Goal: Task Accomplishment & Management: Use online tool/utility

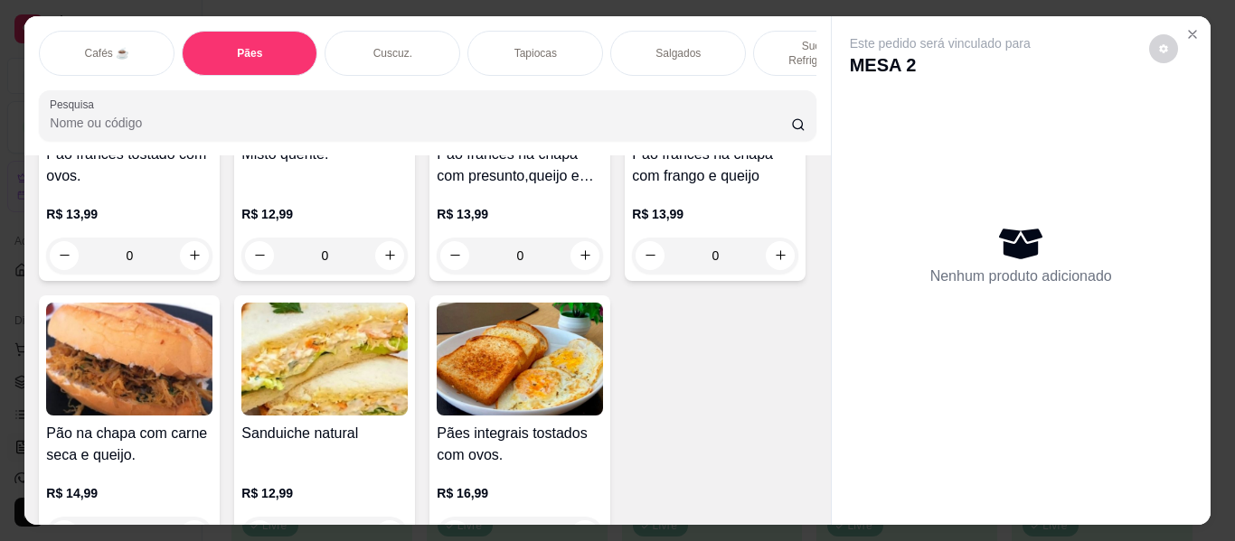
scroll to position [2634, 0]
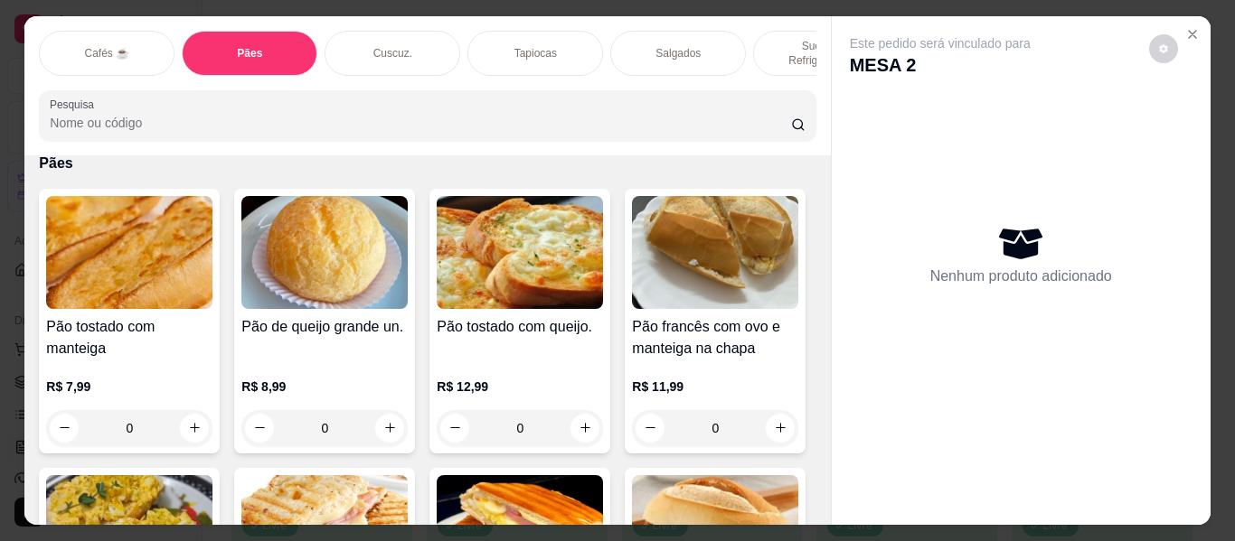
click at [80, 31] on div "Cafés ☕" at bounding box center [107, 53] width 136 height 45
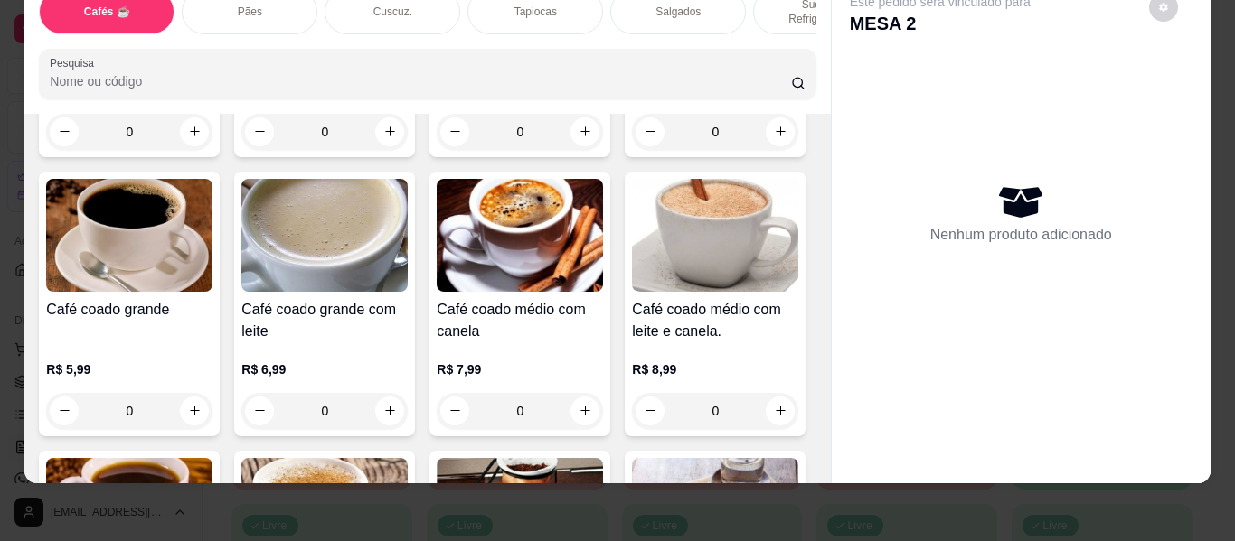
scroll to position [353, 0]
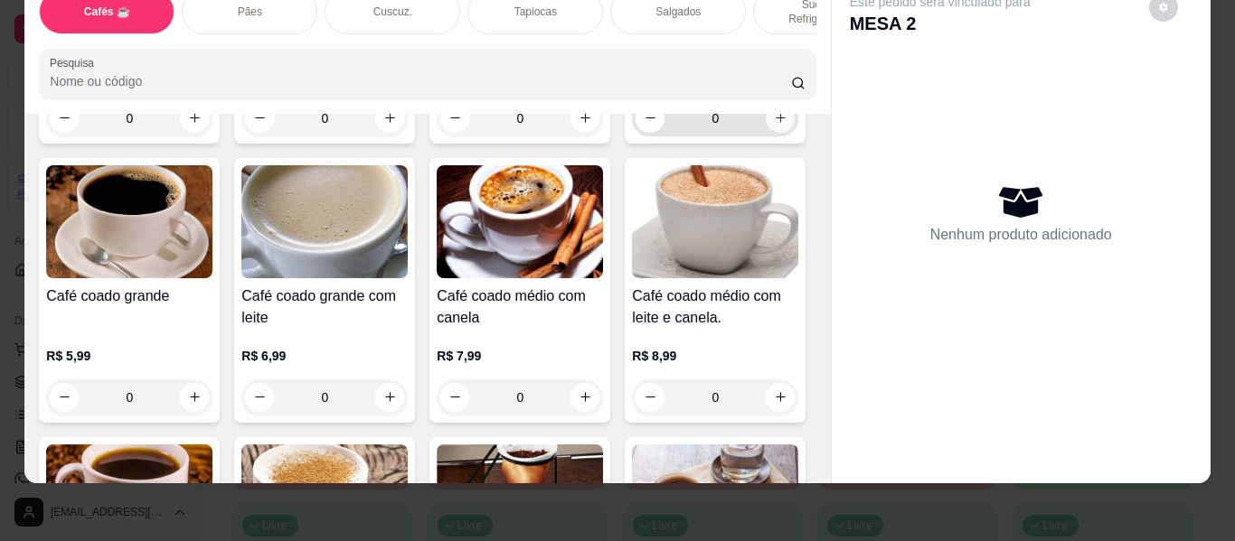
click at [774, 125] on icon "increase-product-quantity" at bounding box center [781, 118] width 14 height 14
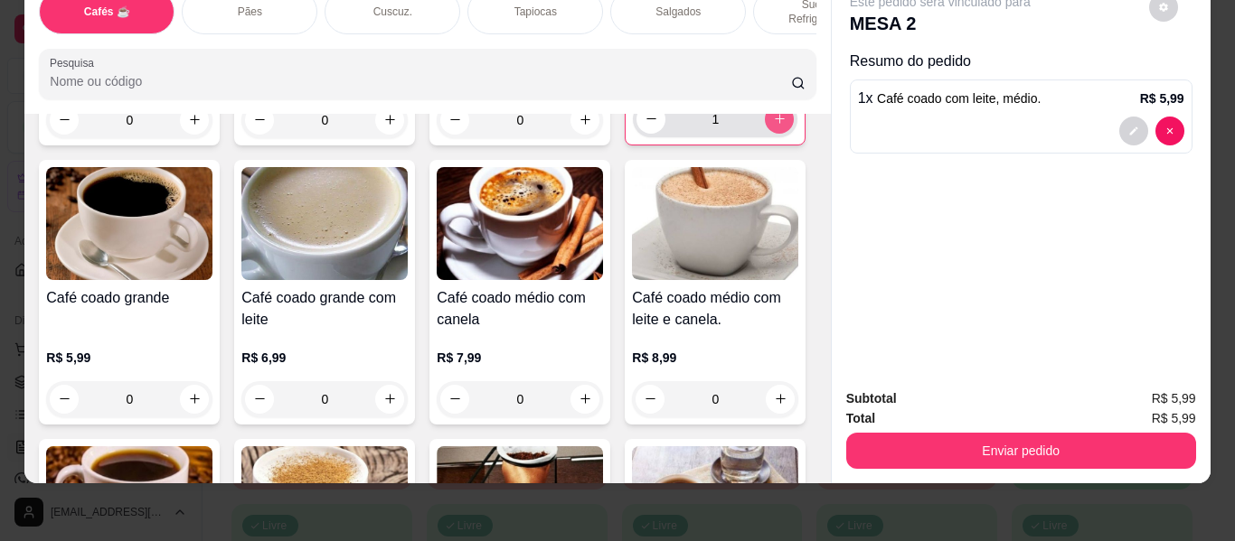
type input "1"
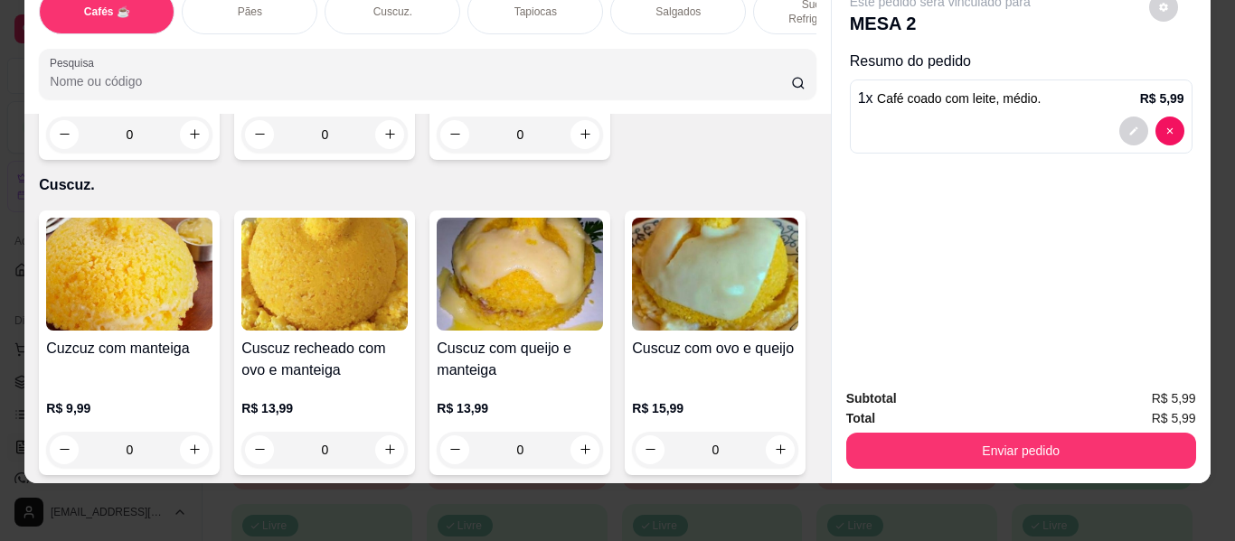
scroll to position [3516, 0]
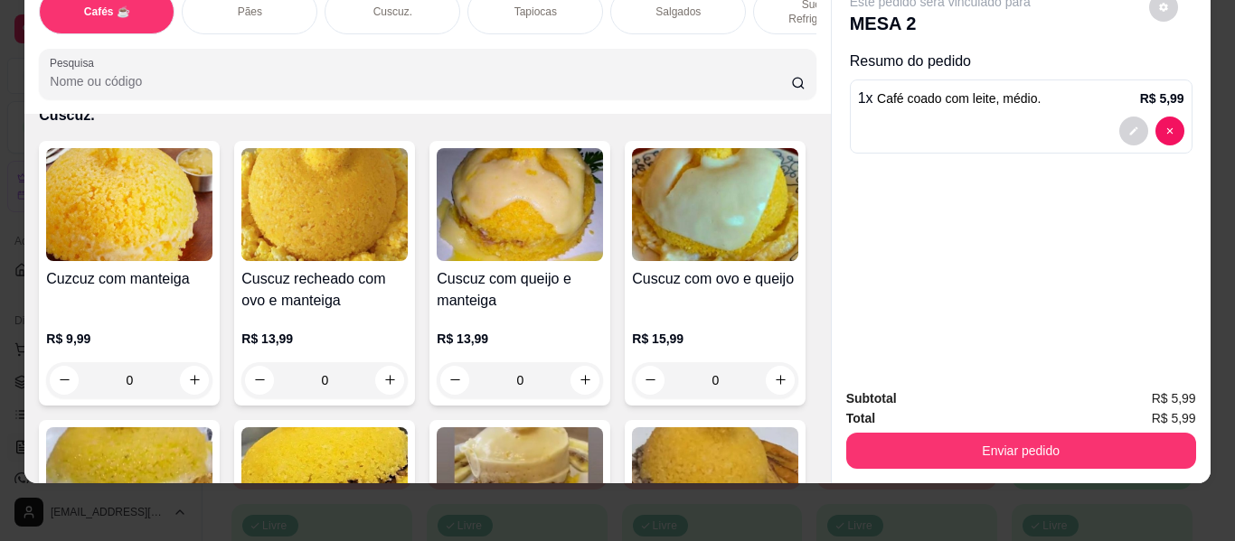
type input "1"
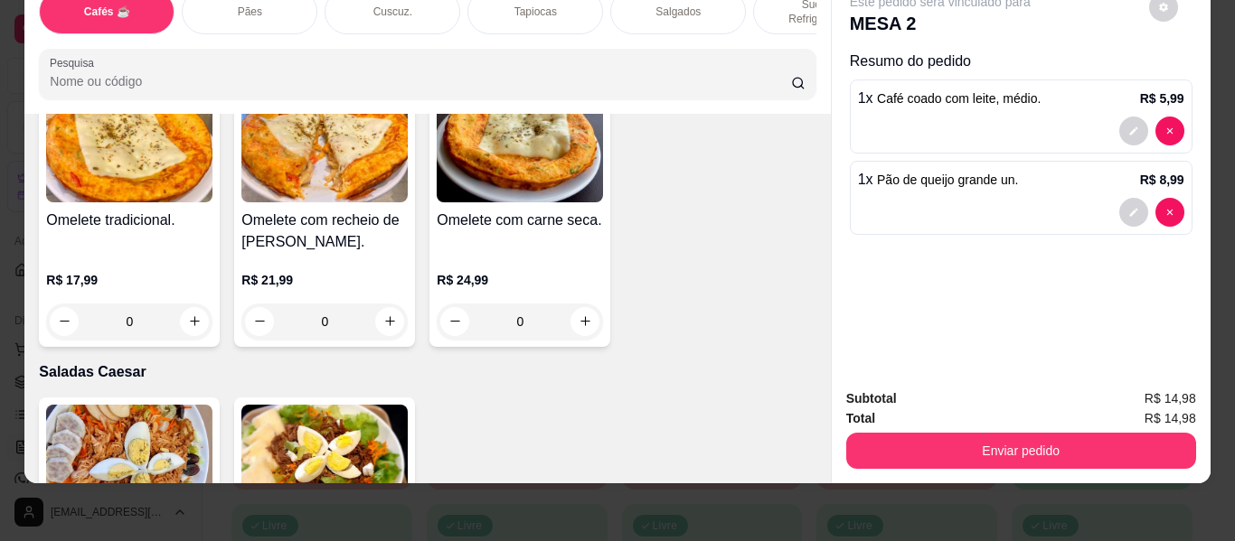
scroll to position [10025, 0]
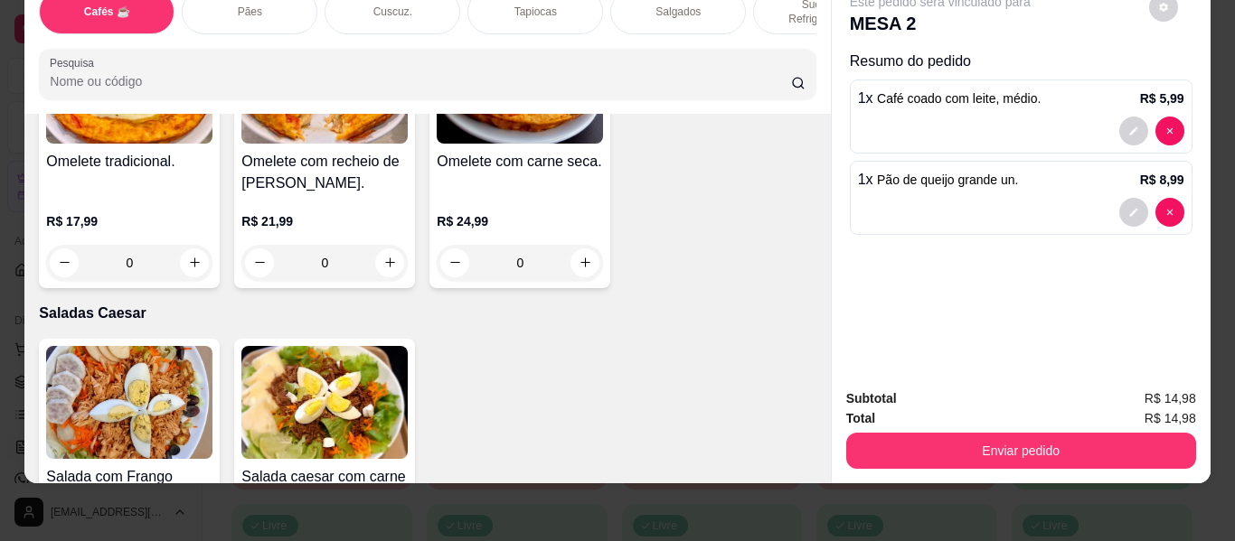
type input "1"
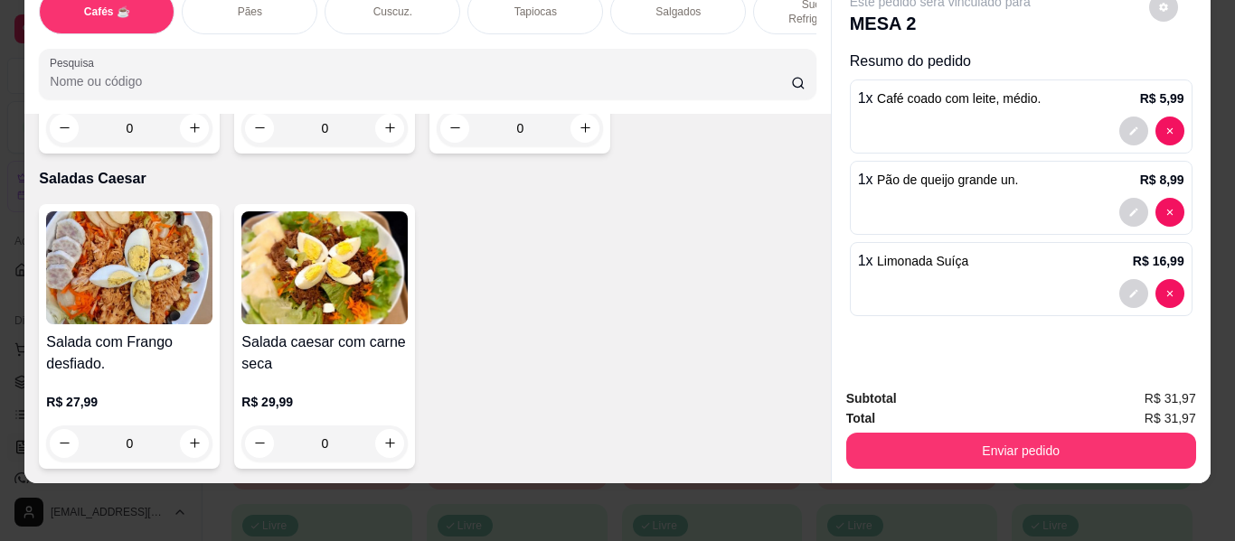
scroll to position [10748, 0]
type input "1"
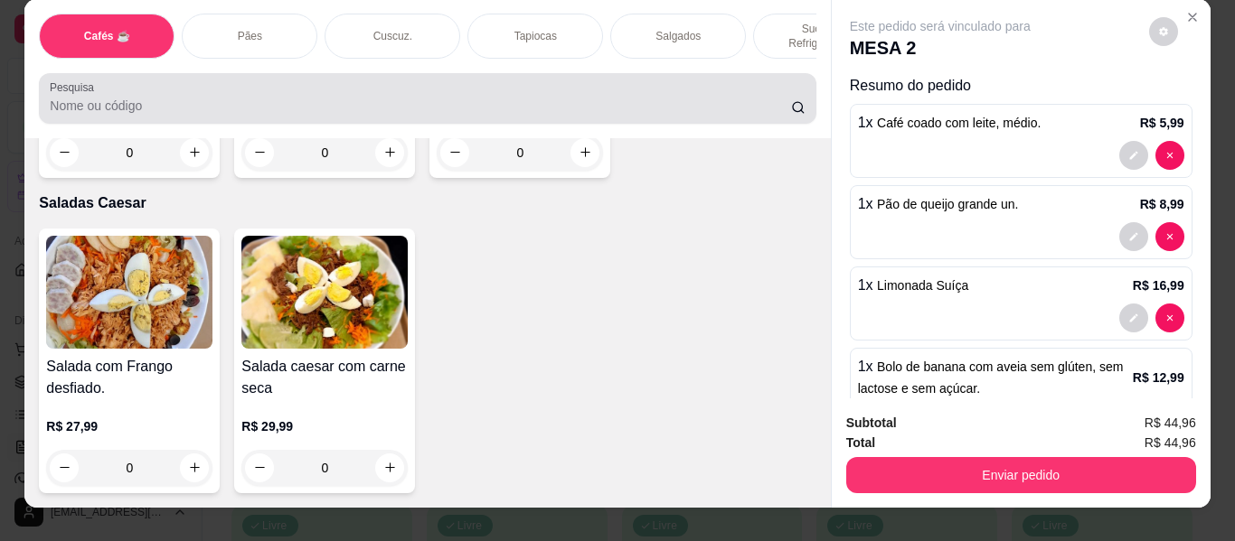
scroll to position [0, 0]
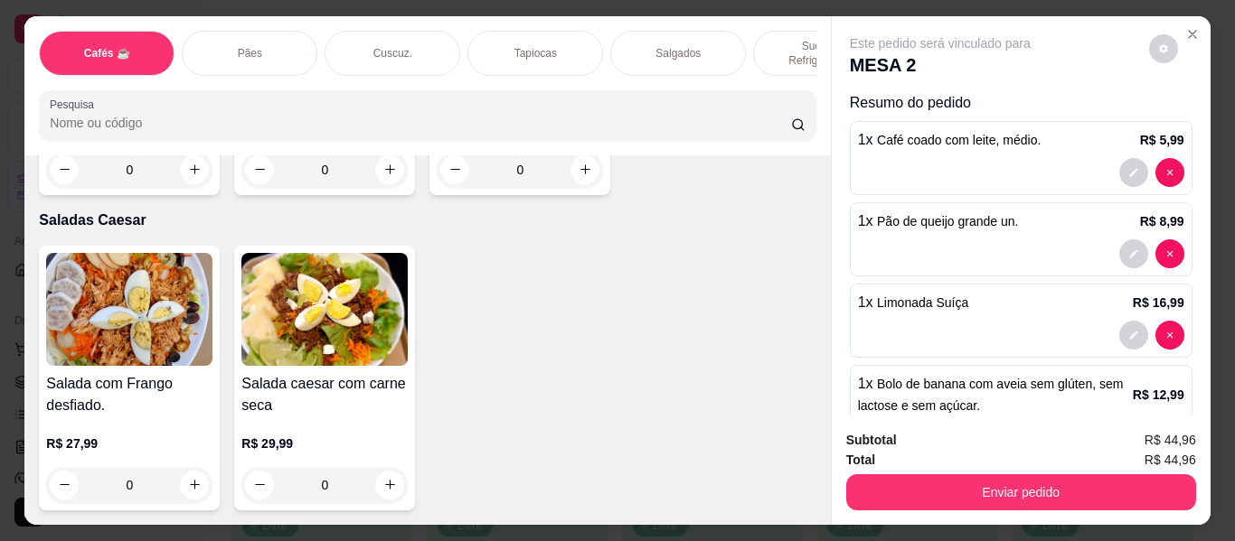
click at [294, 40] on div "Pães" at bounding box center [250, 53] width 136 height 45
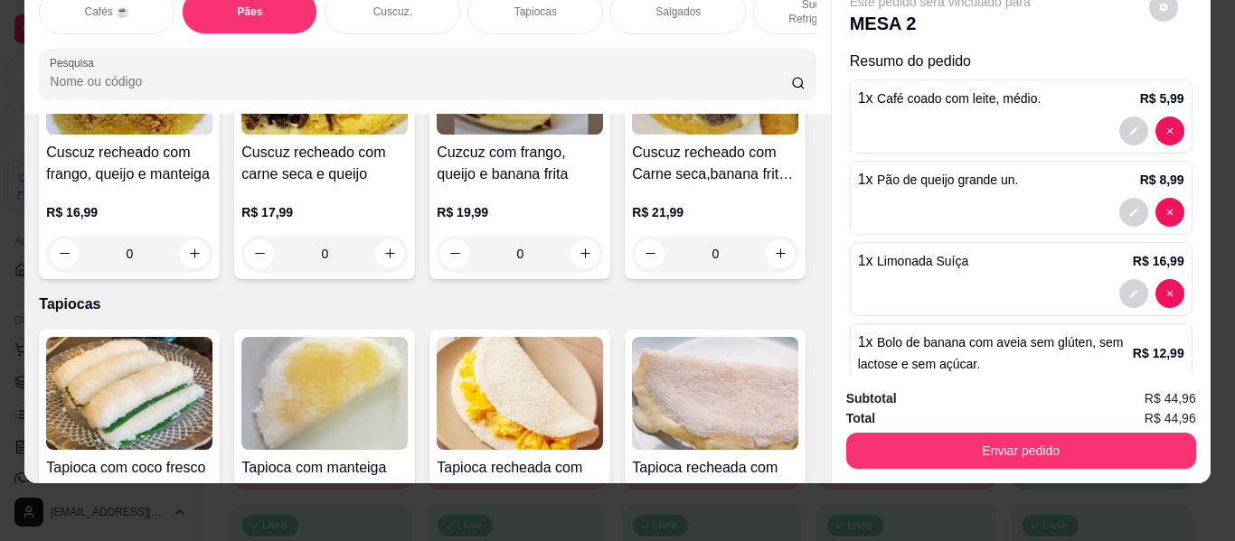
scroll to position [4082, 0]
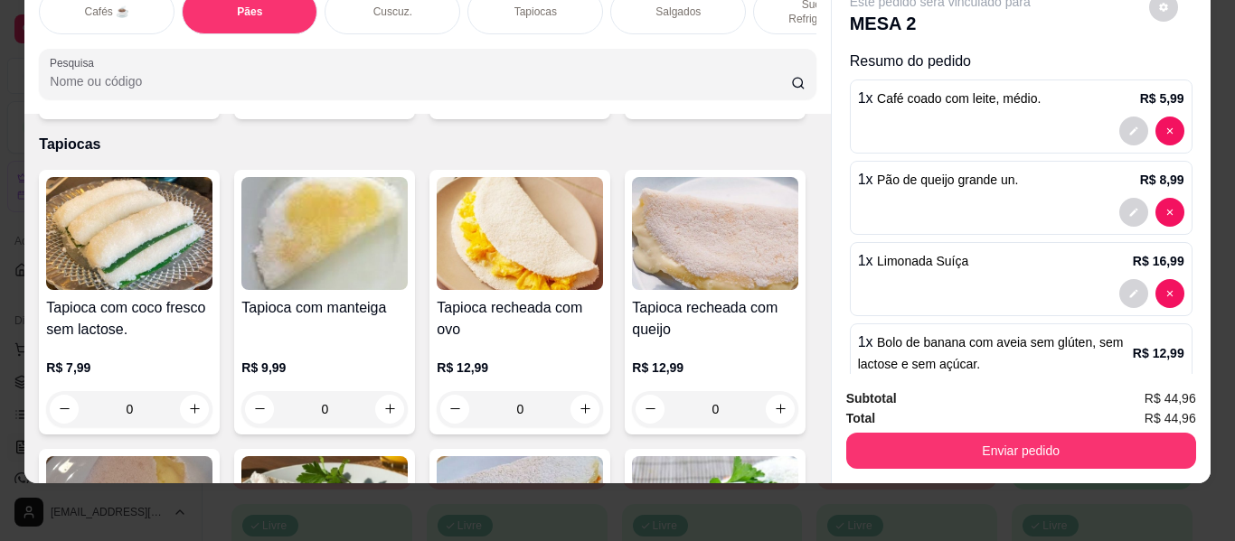
type input "1"
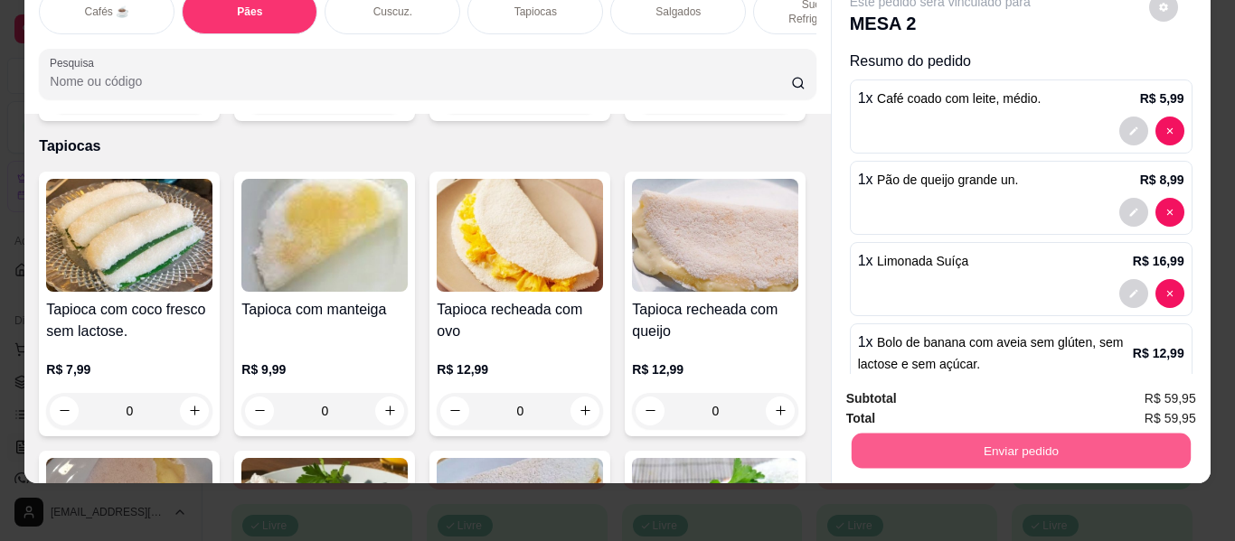
click at [876, 434] on button "Enviar pedido" at bounding box center [1020, 451] width 339 height 35
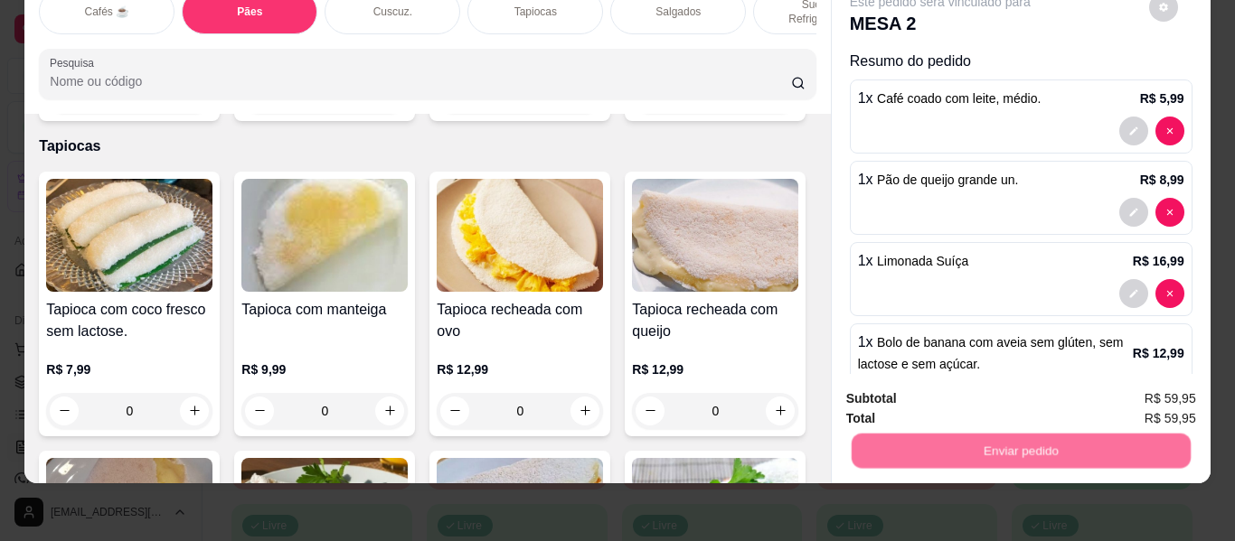
click at [931, 382] on button "Não registrar e enviar pedido" at bounding box center [961, 393] width 188 height 34
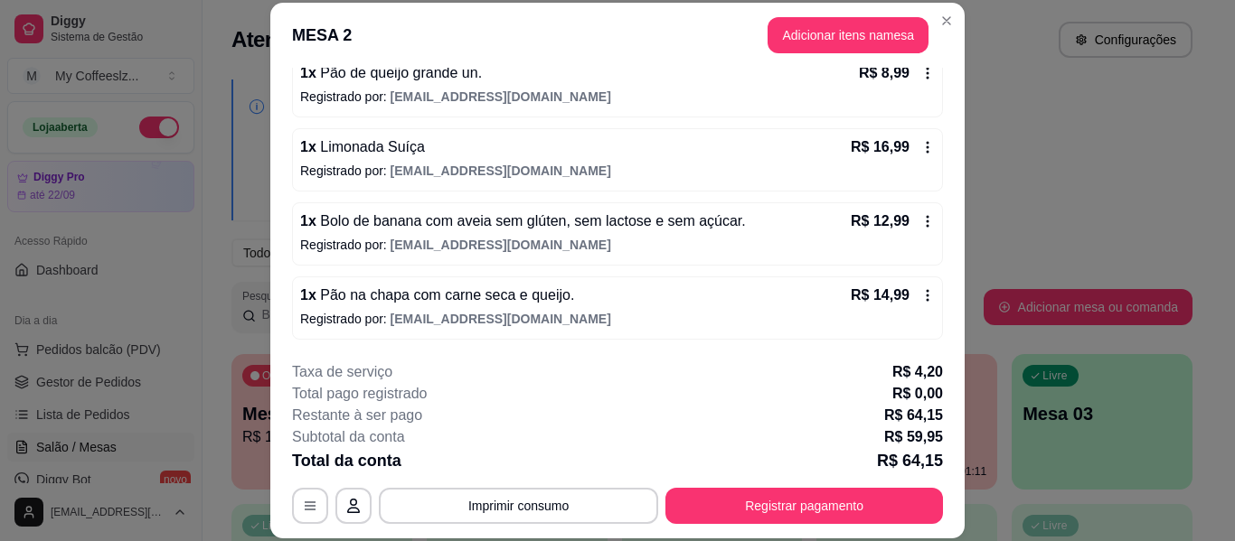
scroll to position [55, 0]
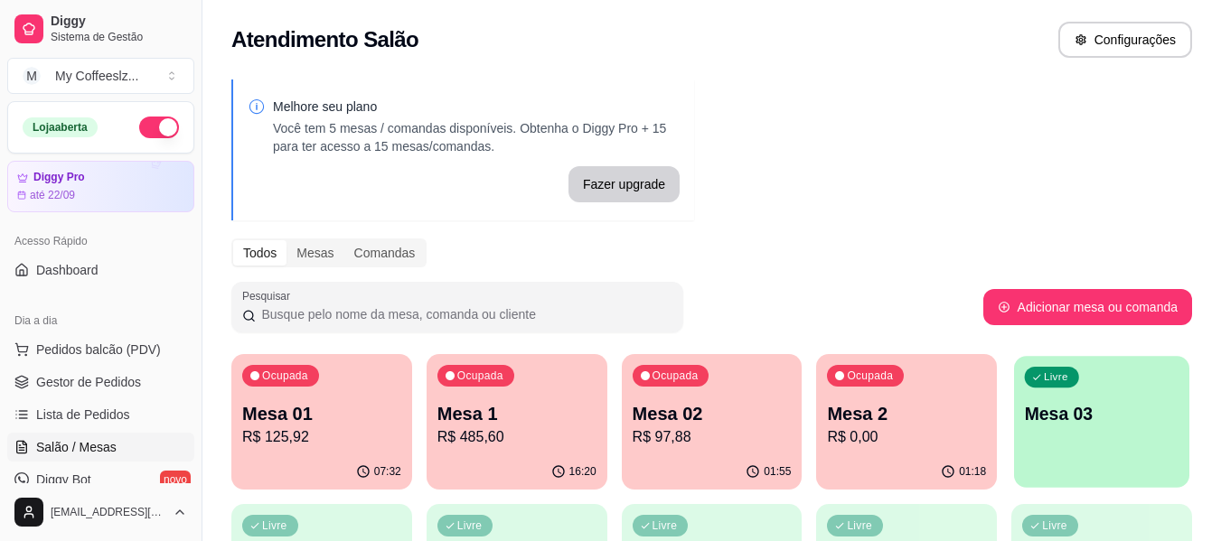
click at [1087, 429] on div "Livre Mesa 03" at bounding box center [1101, 411] width 175 height 110
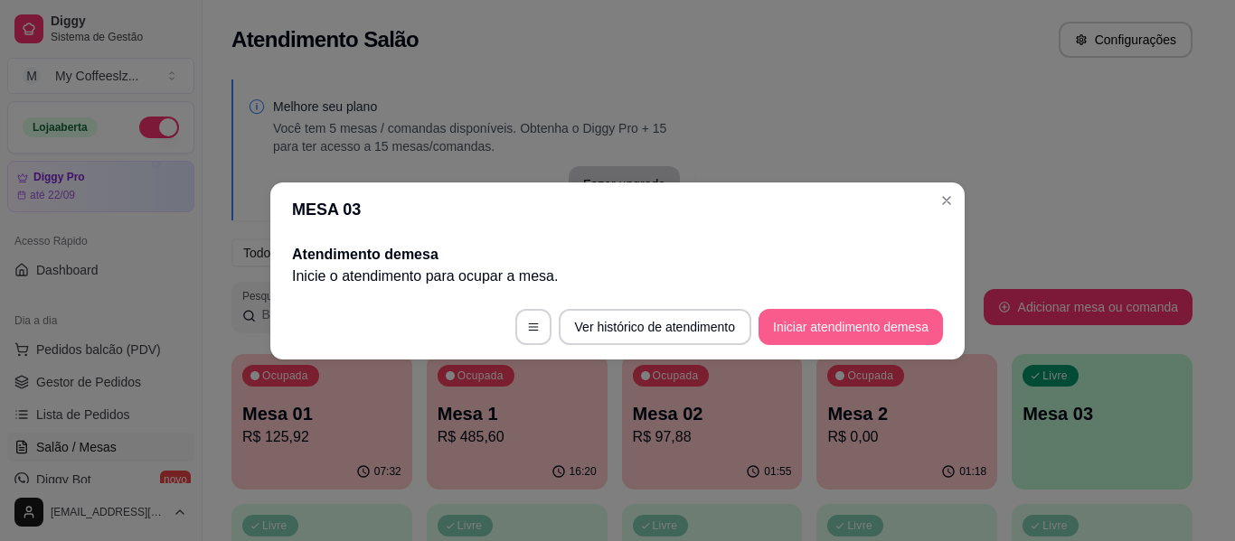
click at [795, 328] on button "Iniciar atendimento de mesa" at bounding box center [850, 327] width 184 height 36
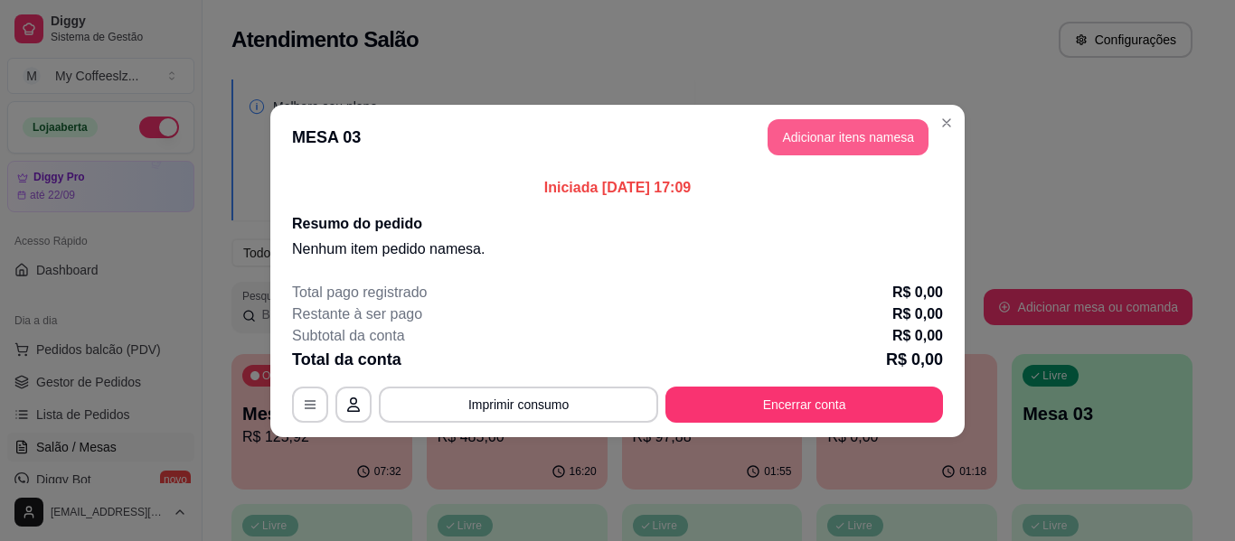
click at [829, 131] on button "Adicionar itens na mesa" at bounding box center [847, 137] width 161 height 36
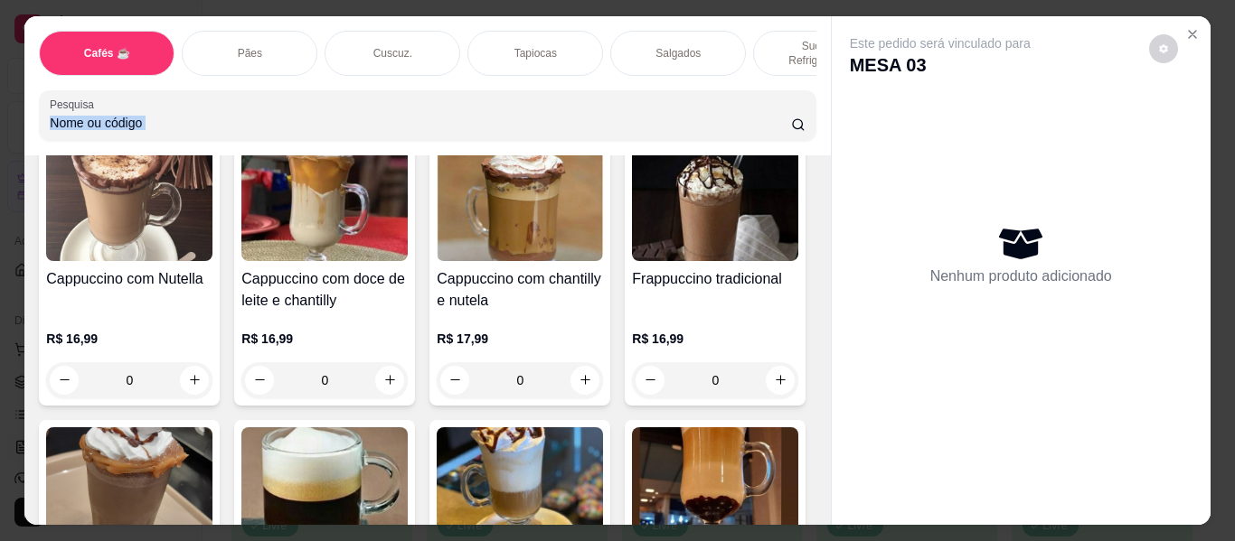
scroll to position [1989, 0]
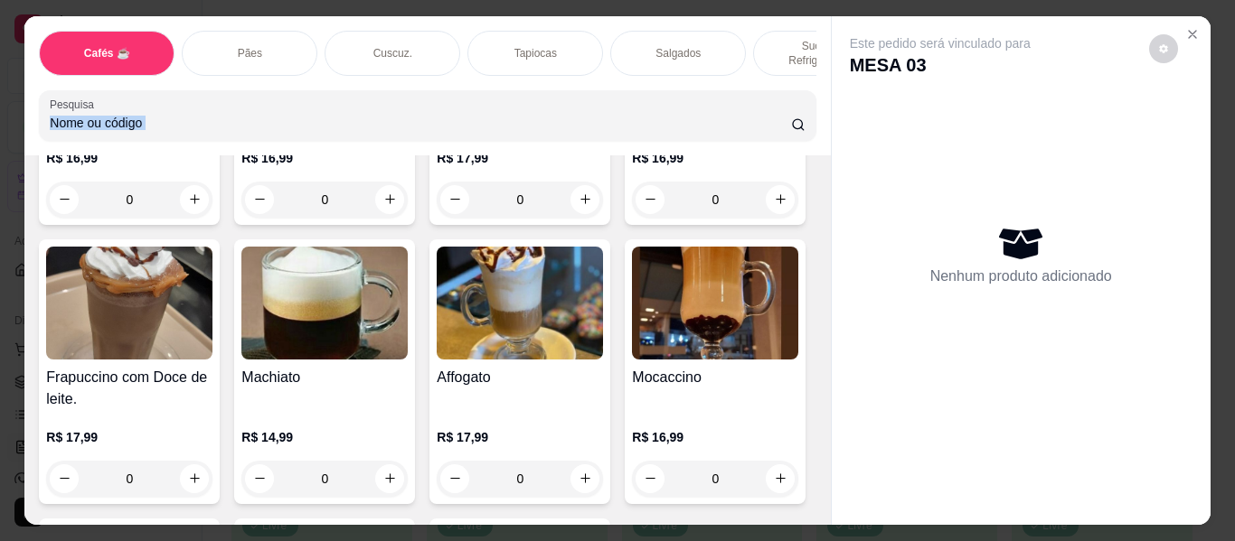
type input "1"
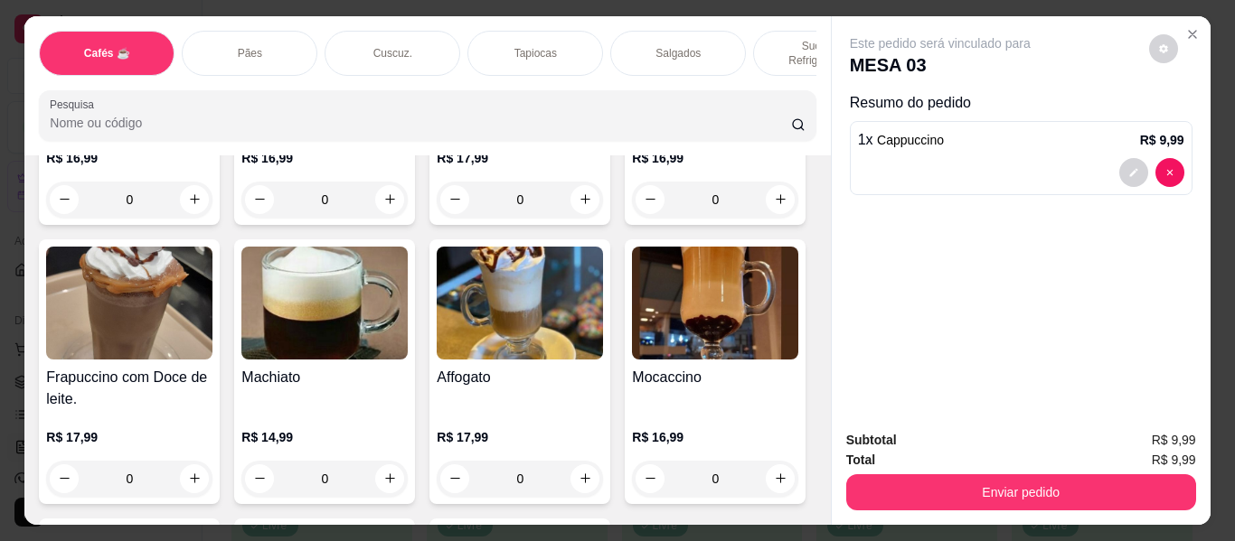
click at [287, 31] on div "Pães" at bounding box center [250, 53] width 136 height 45
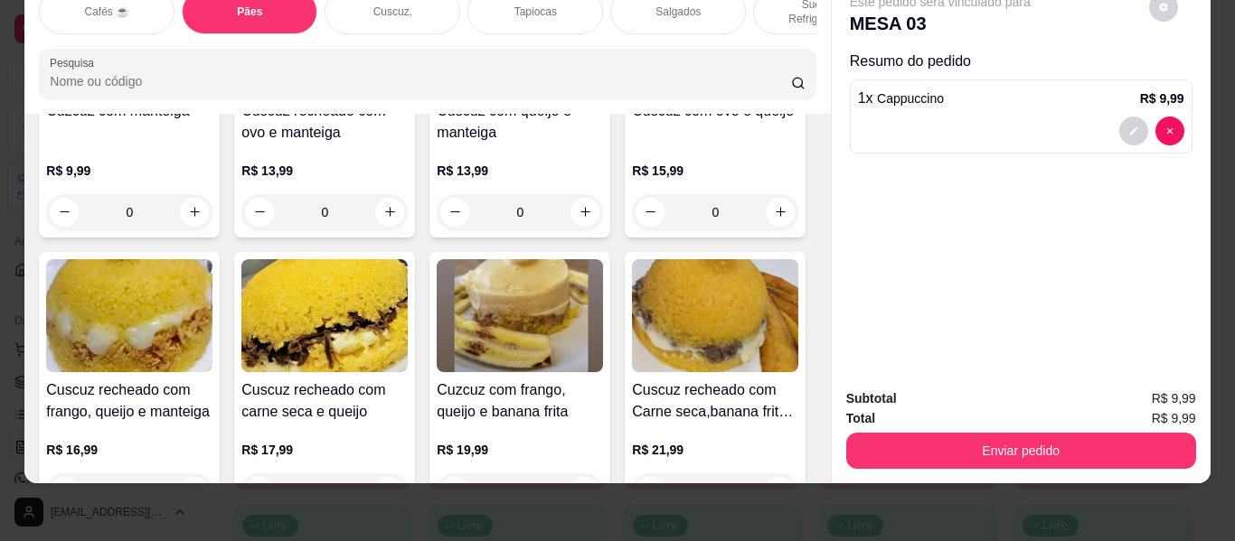
scroll to position [3719, 0]
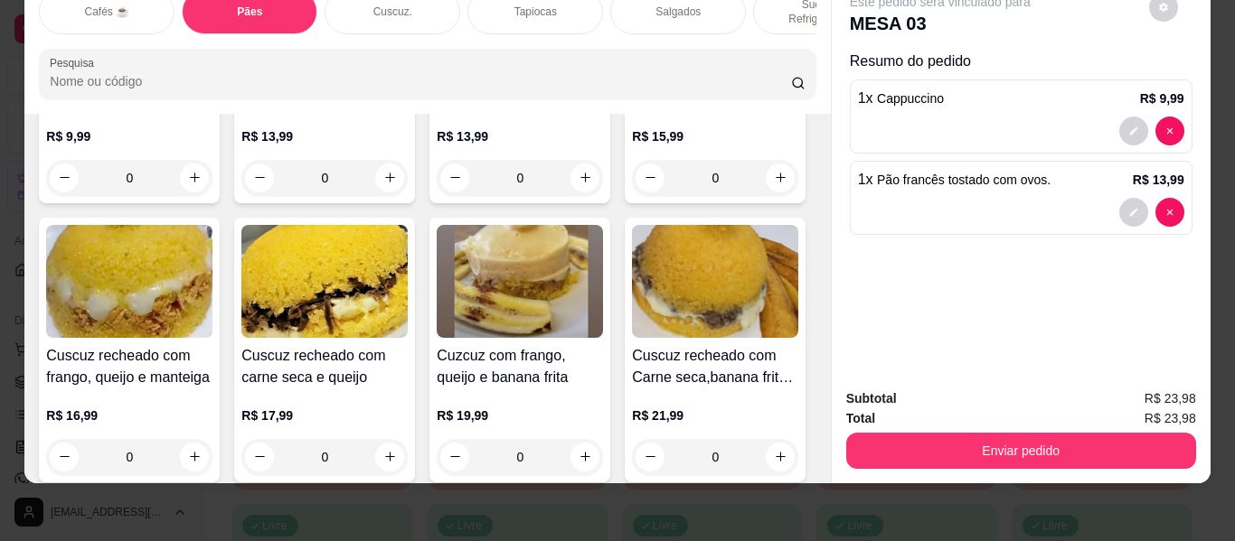
type input "2"
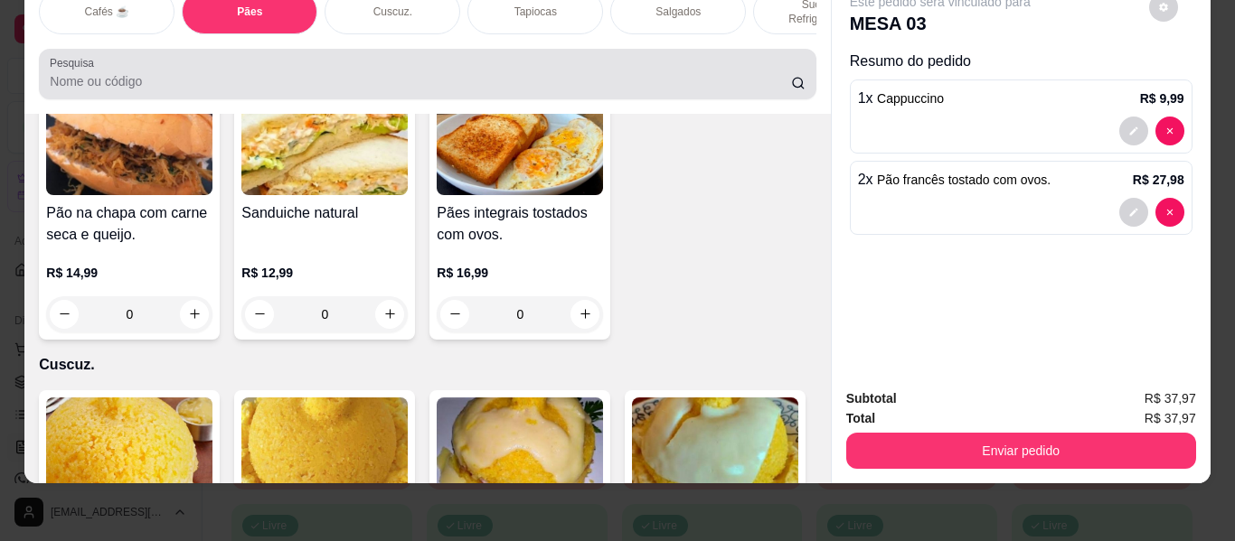
scroll to position [0, 0]
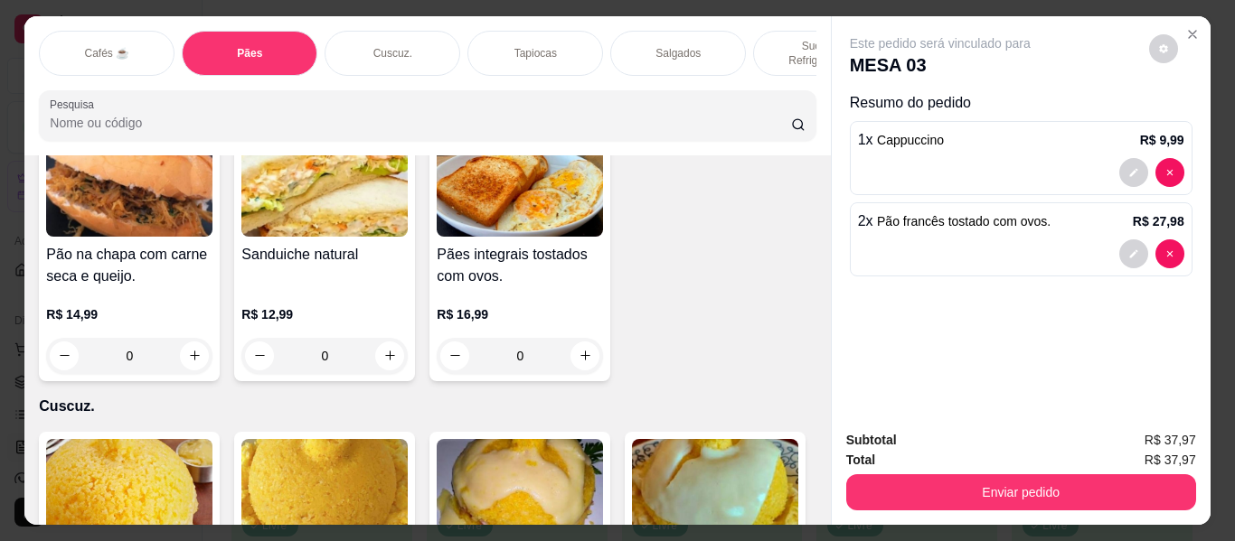
click at [764, 31] on div "Sucos e Refrigerantes" at bounding box center [821, 53] width 136 height 45
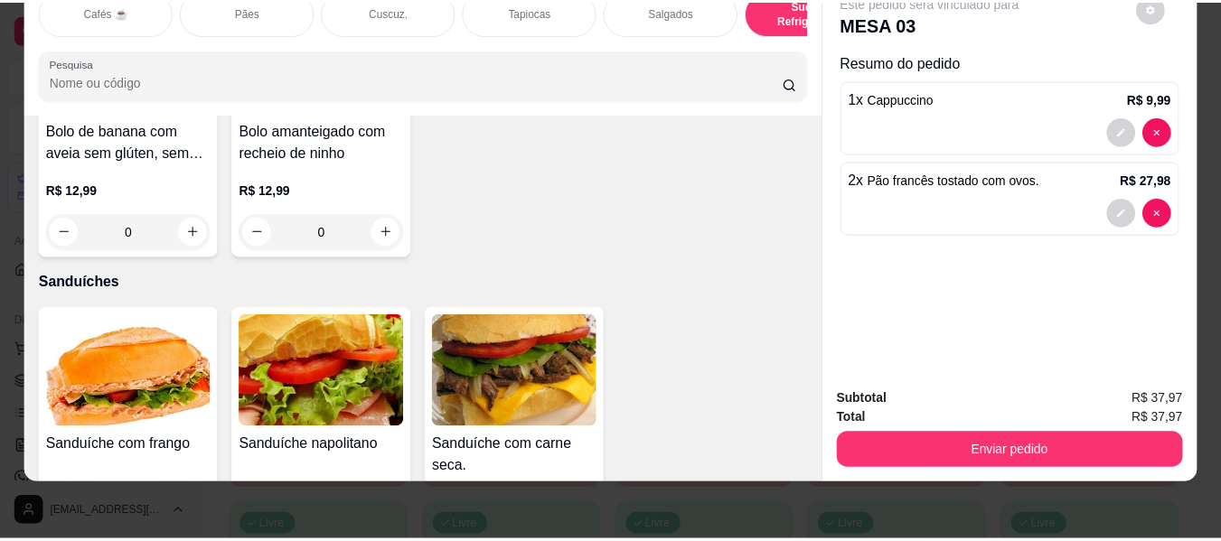
scroll to position [8885, 0]
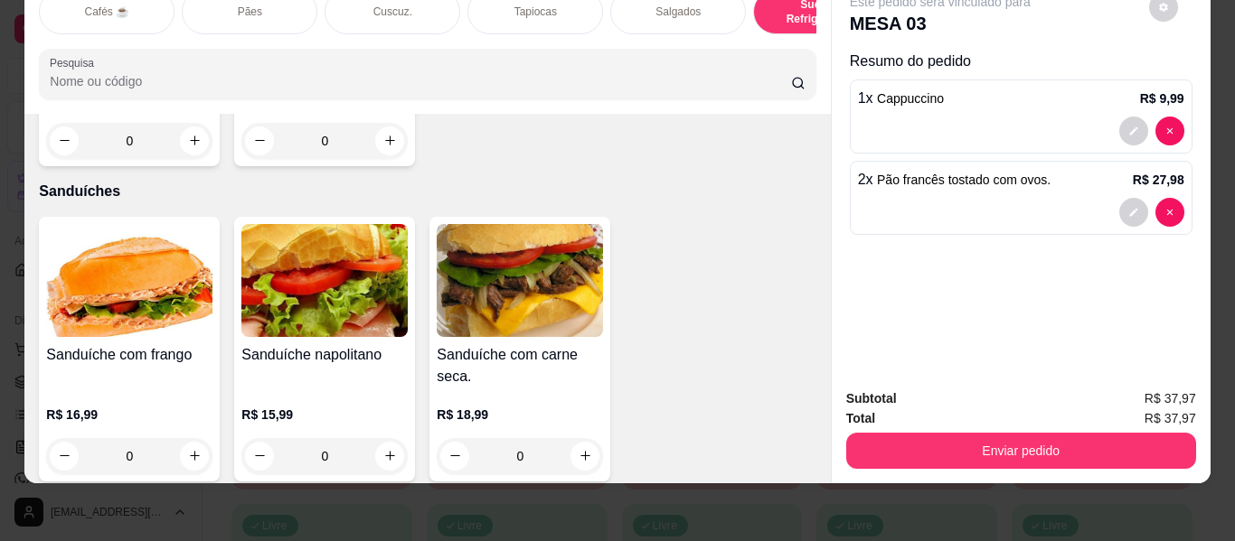
type input "1"
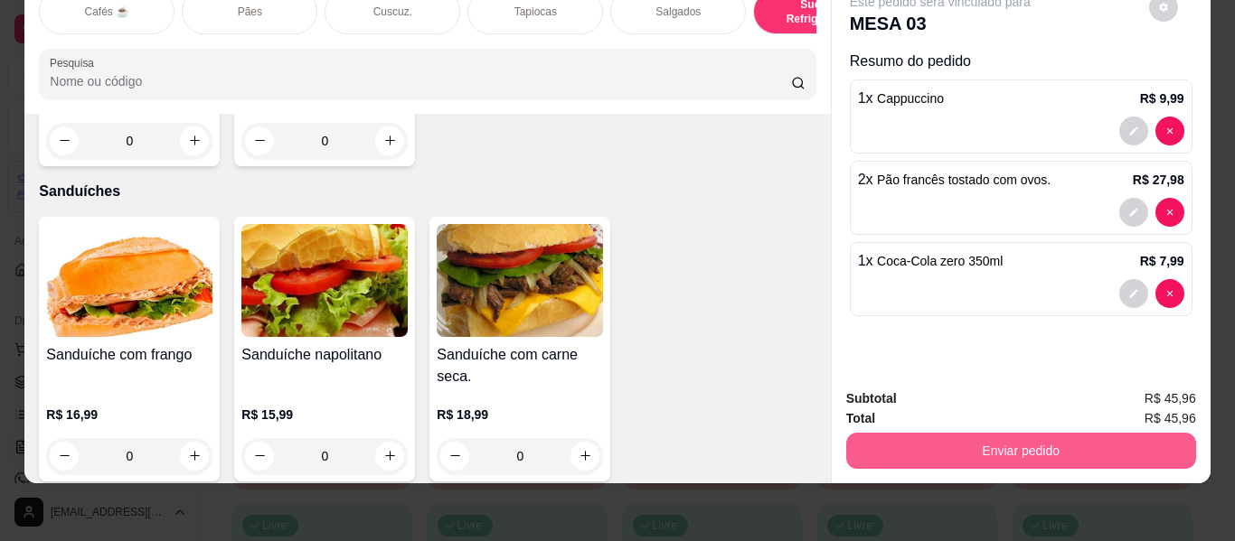
click at [846, 433] on button "Enviar pedido" at bounding box center [1021, 451] width 350 height 36
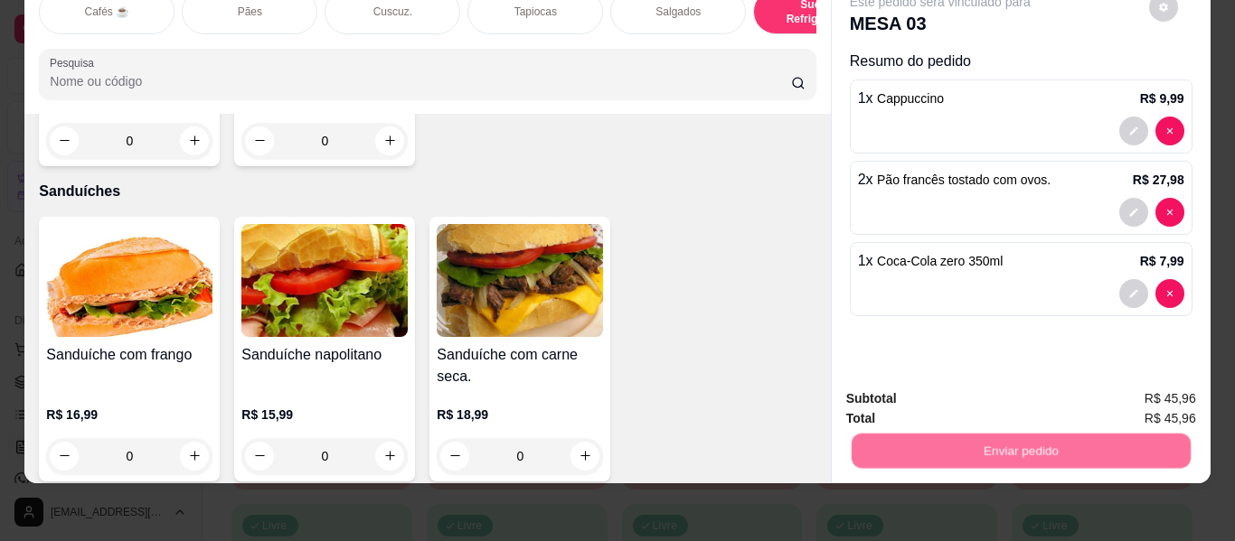
click at [892, 381] on button "Não registrar e enviar pedido" at bounding box center [961, 392] width 188 height 34
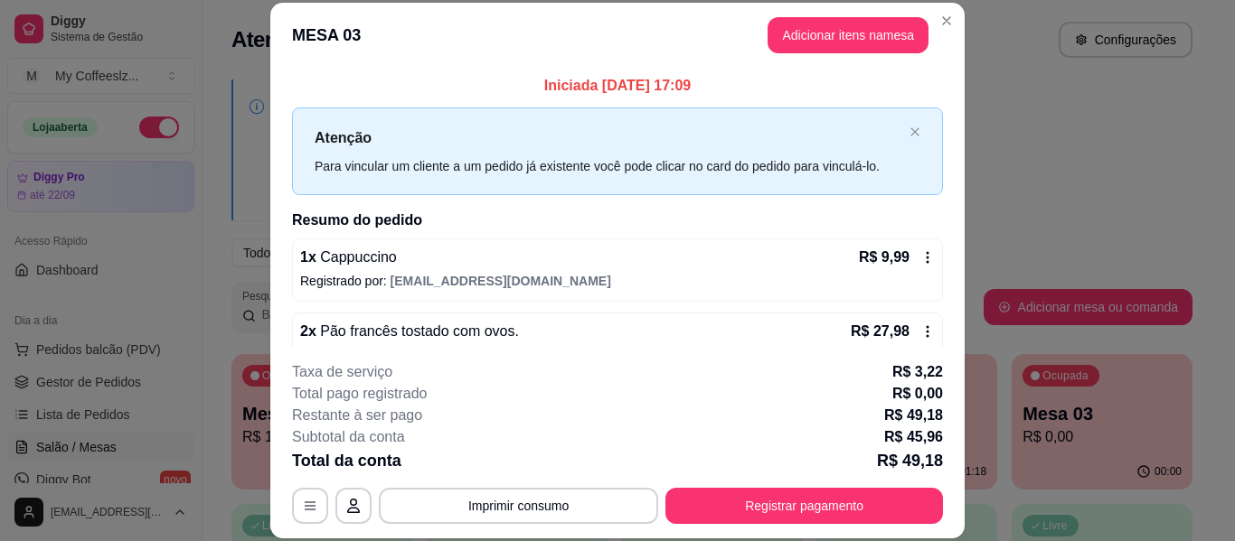
click at [638, 297] on div "1 x Cappuccino R$ 9,99 Registrado por: [EMAIL_ADDRESS][DOMAIN_NAME]" at bounding box center [617, 270] width 651 height 63
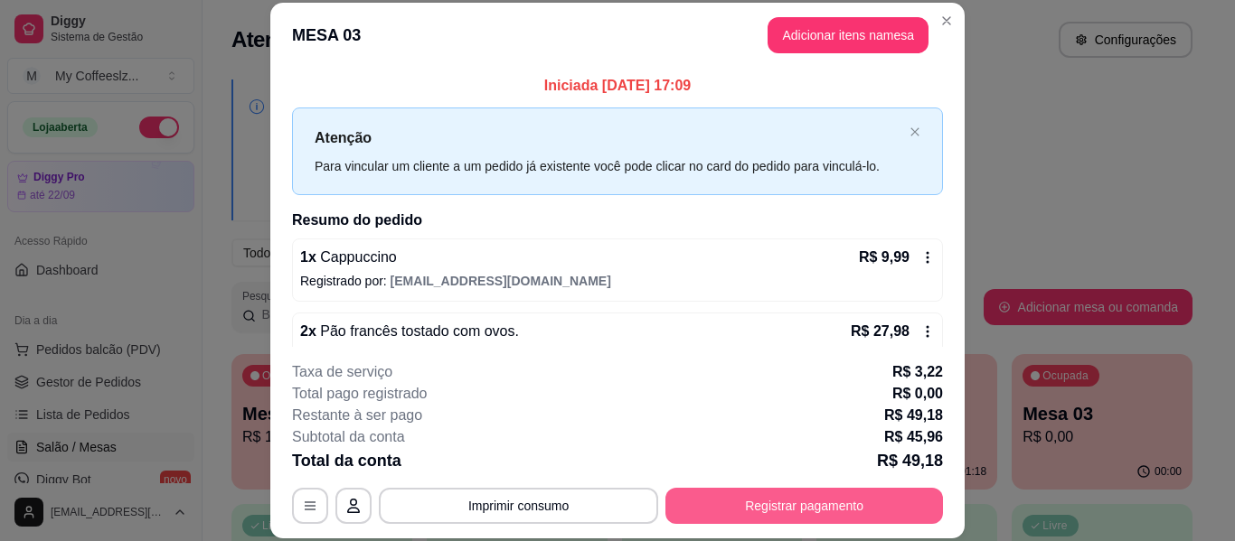
click at [734, 501] on button "Registrar pagamento" at bounding box center [804, 506] width 278 height 36
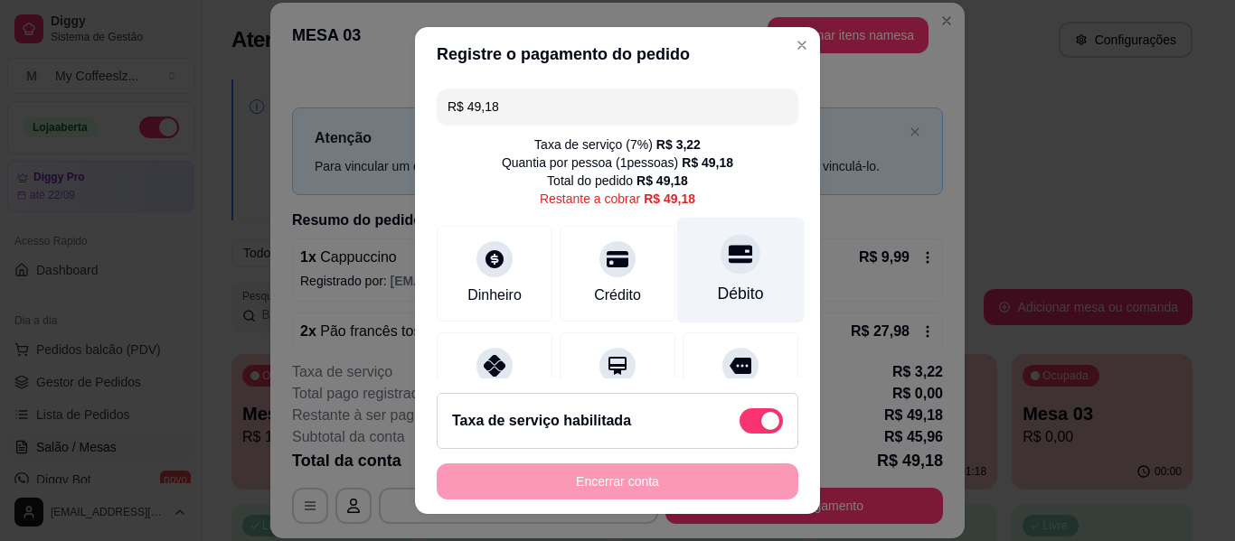
click at [729, 258] on icon at bounding box center [741, 254] width 24 height 24
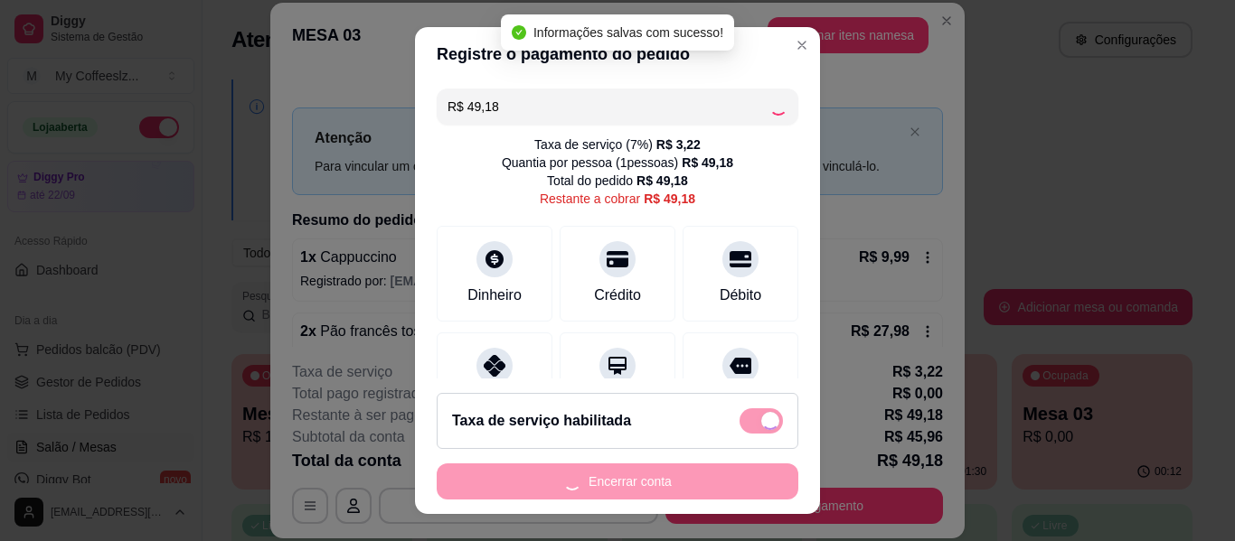
type input "R$ 0,00"
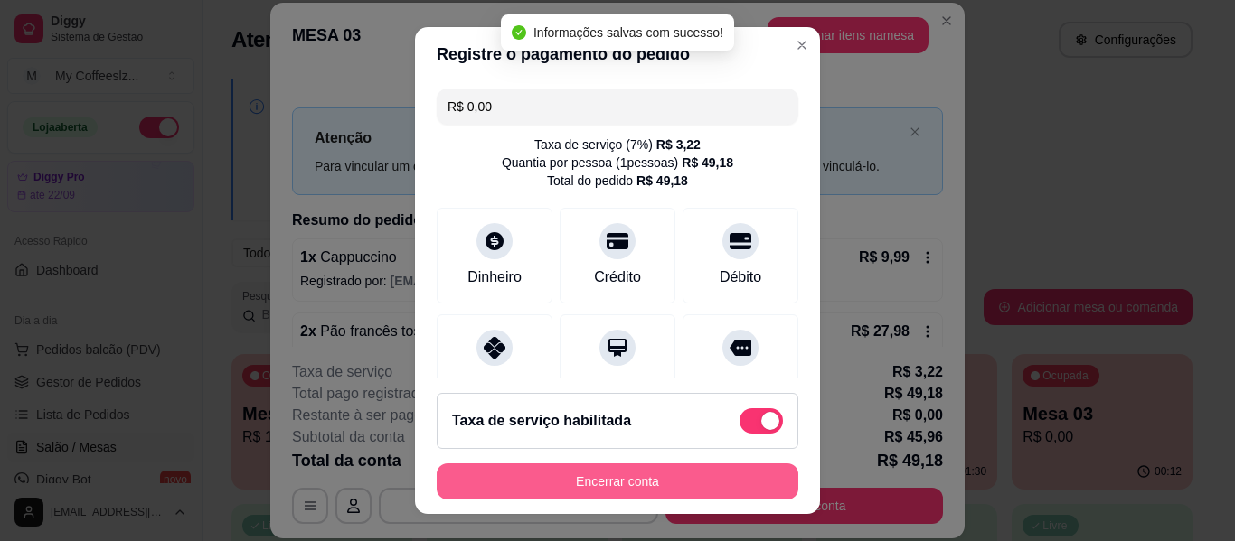
click at [632, 478] on button "Encerrar conta" at bounding box center [618, 482] width 362 height 36
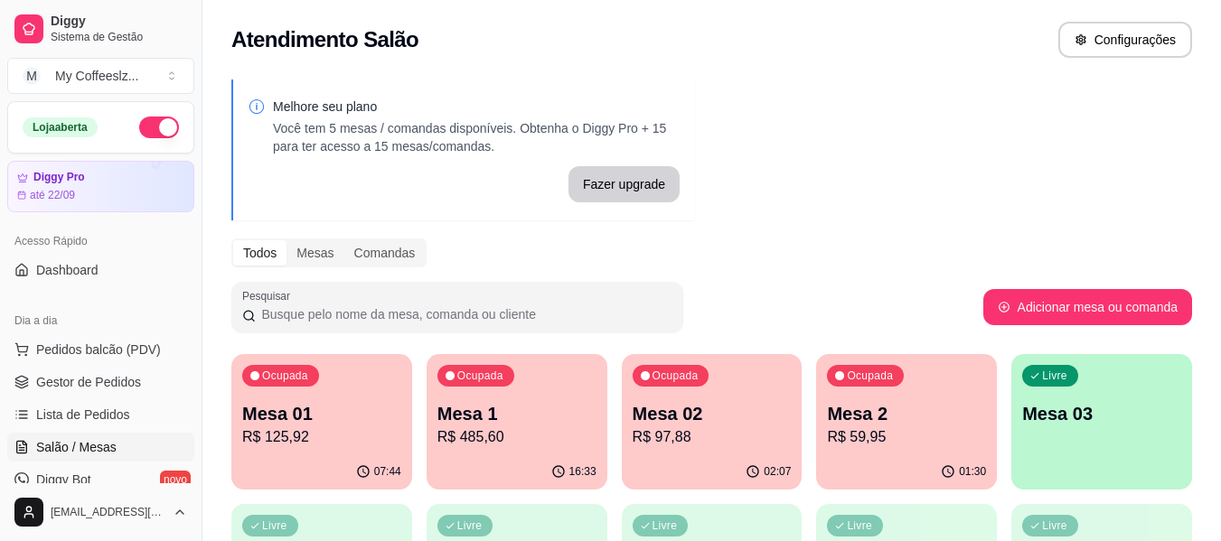
click at [869, 401] on p "Mesa 2" at bounding box center [906, 413] width 159 height 25
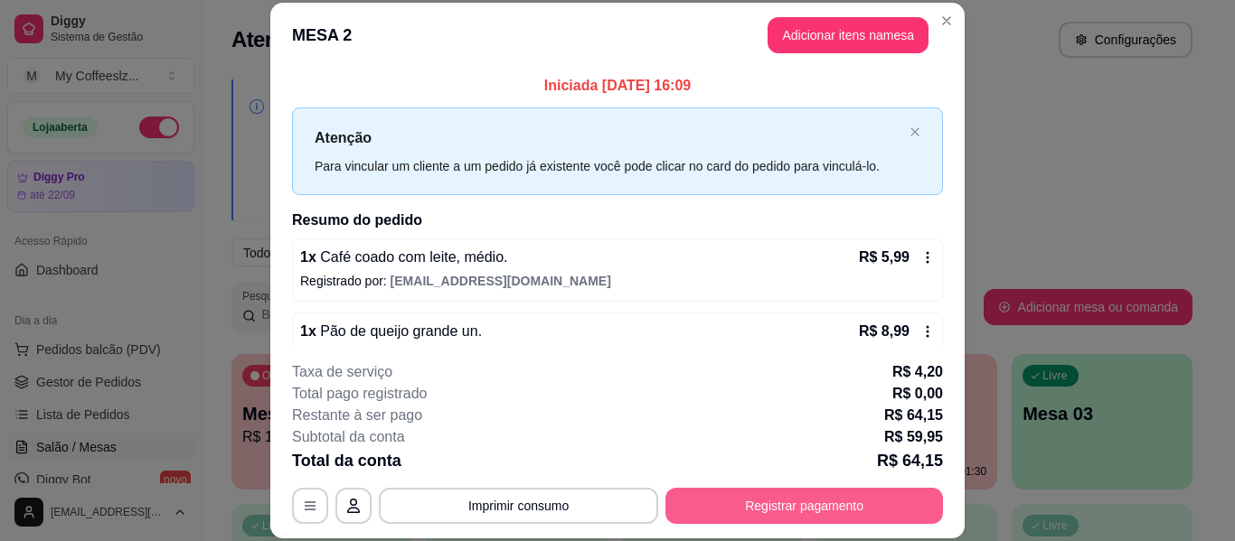
click at [724, 499] on button "Registrar pagamento" at bounding box center [804, 506] width 278 height 36
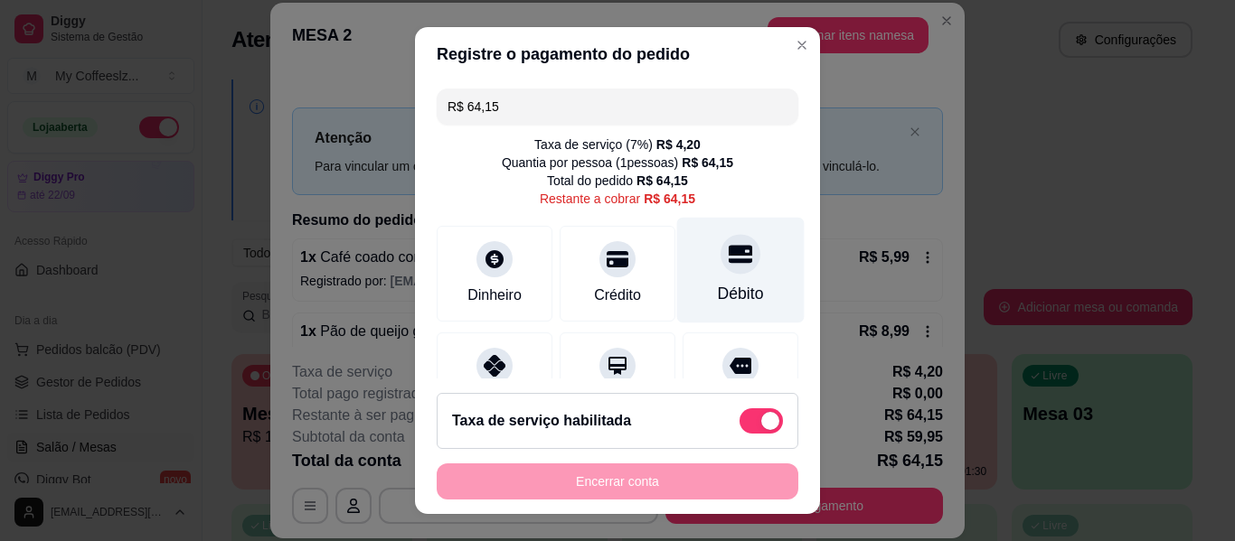
click at [729, 257] on icon at bounding box center [741, 254] width 24 height 24
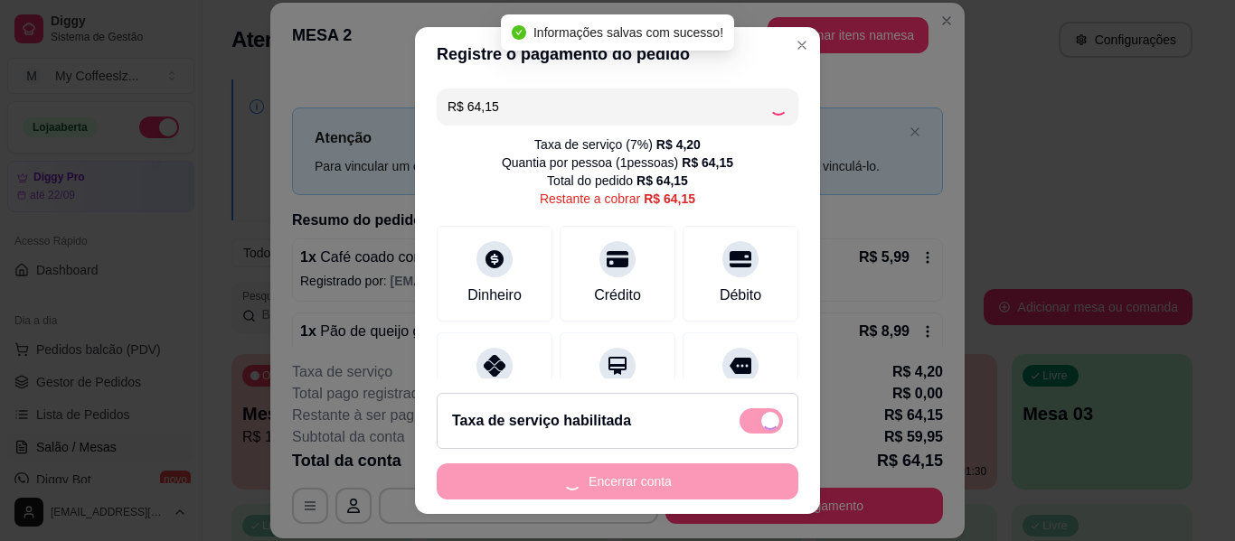
type input "R$ 0,00"
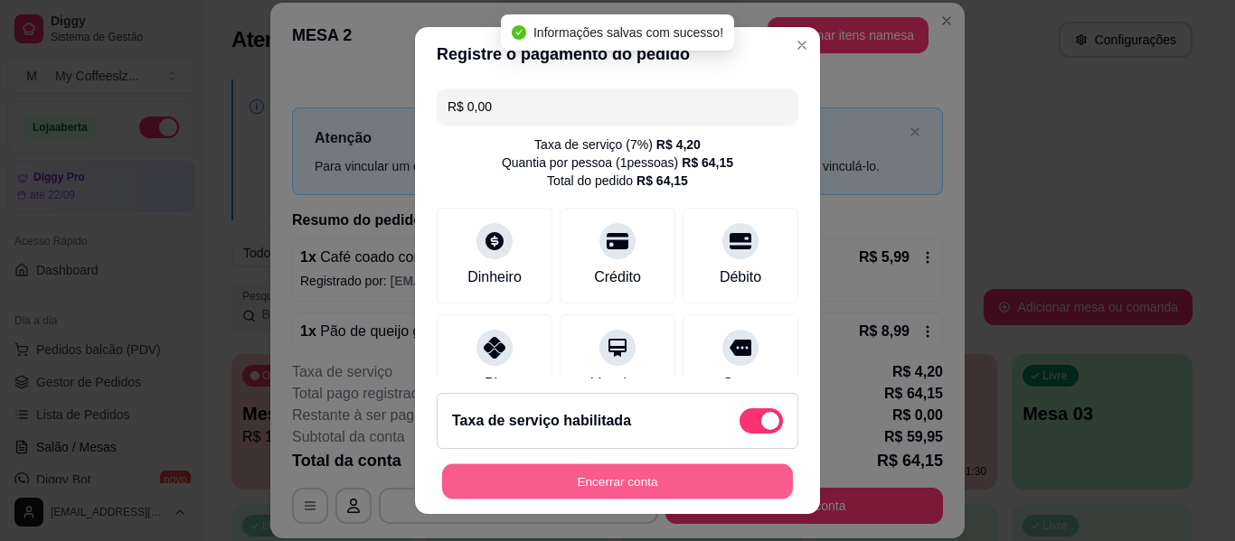
click at [648, 485] on button "Encerrar conta" at bounding box center [617, 482] width 351 height 35
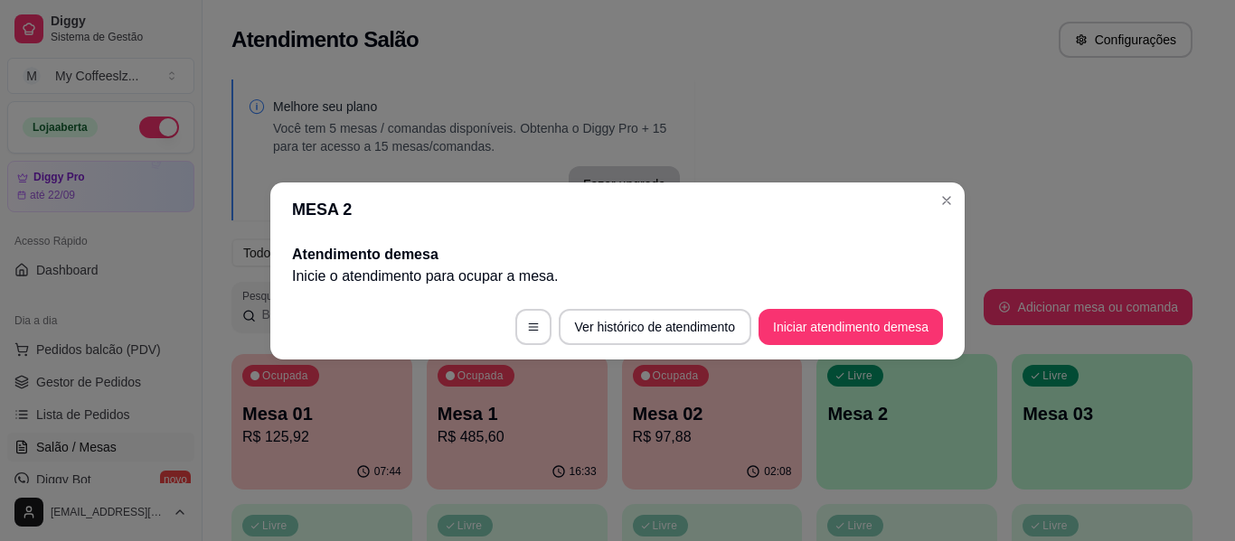
click at [786, 138] on div "Melhore seu plano Você tem 5 mesas / comandas disponíveis. Obtenha o Diggy Pro …" at bounding box center [711, 515] width 1019 height 893
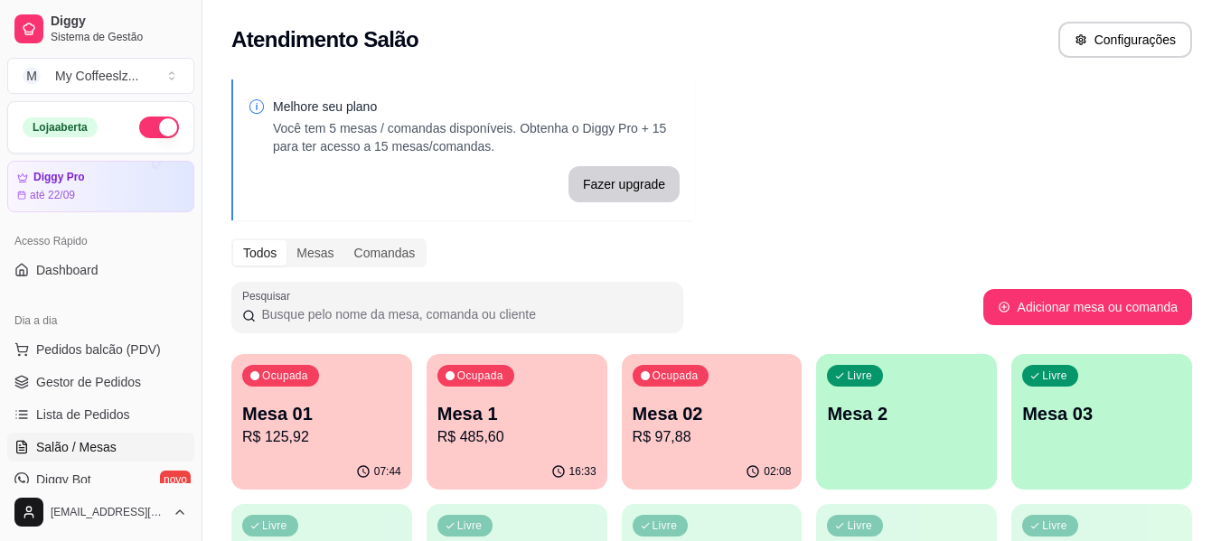
click at [719, 429] on p "R$ 97,88" at bounding box center [712, 438] width 159 height 22
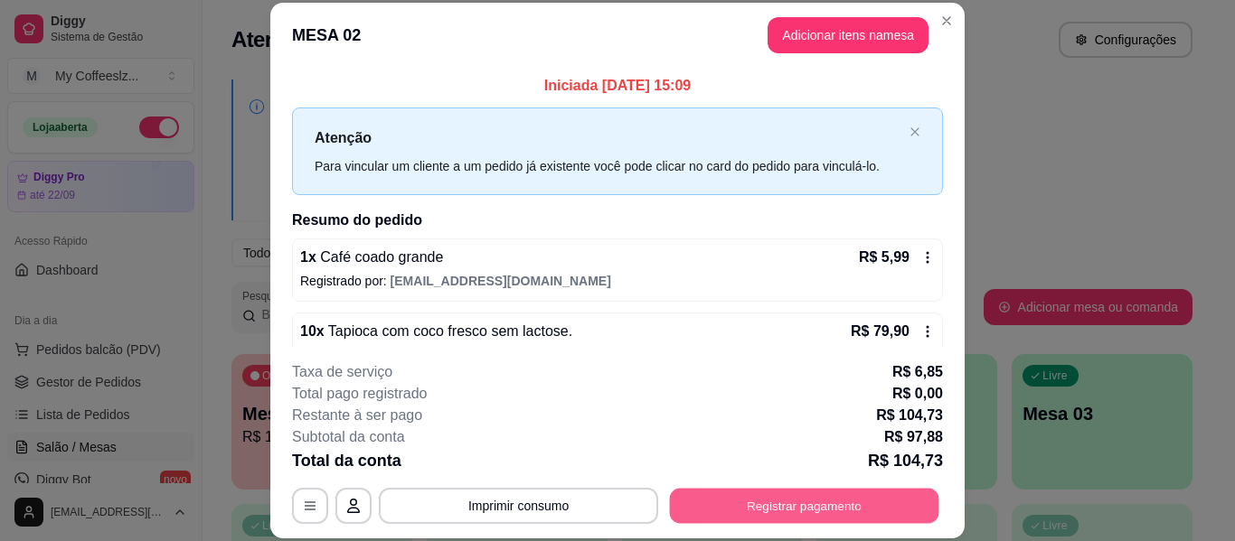
click at [754, 506] on button "Registrar pagamento" at bounding box center [804, 506] width 269 height 35
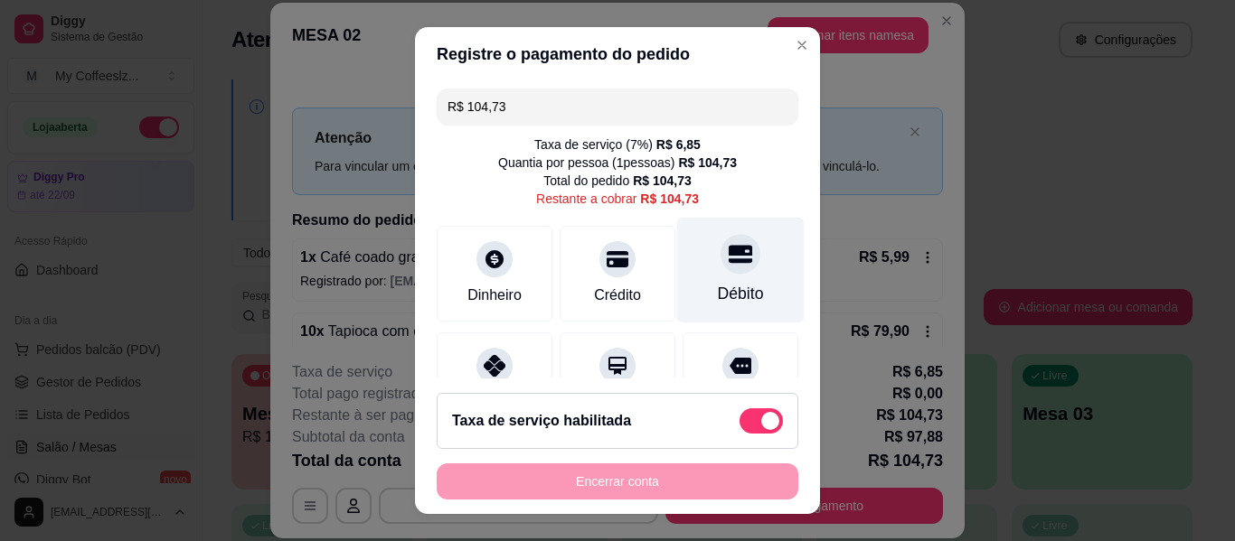
click at [729, 259] on icon at bounding box center [741, 254] width 24 height 24
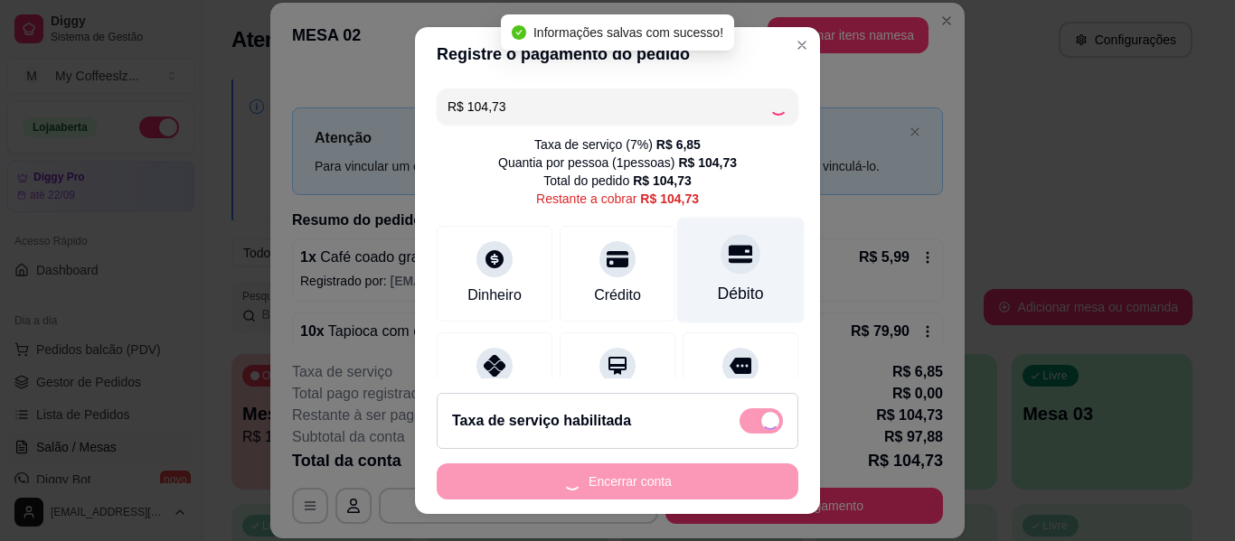
type input "R$ 0,00"
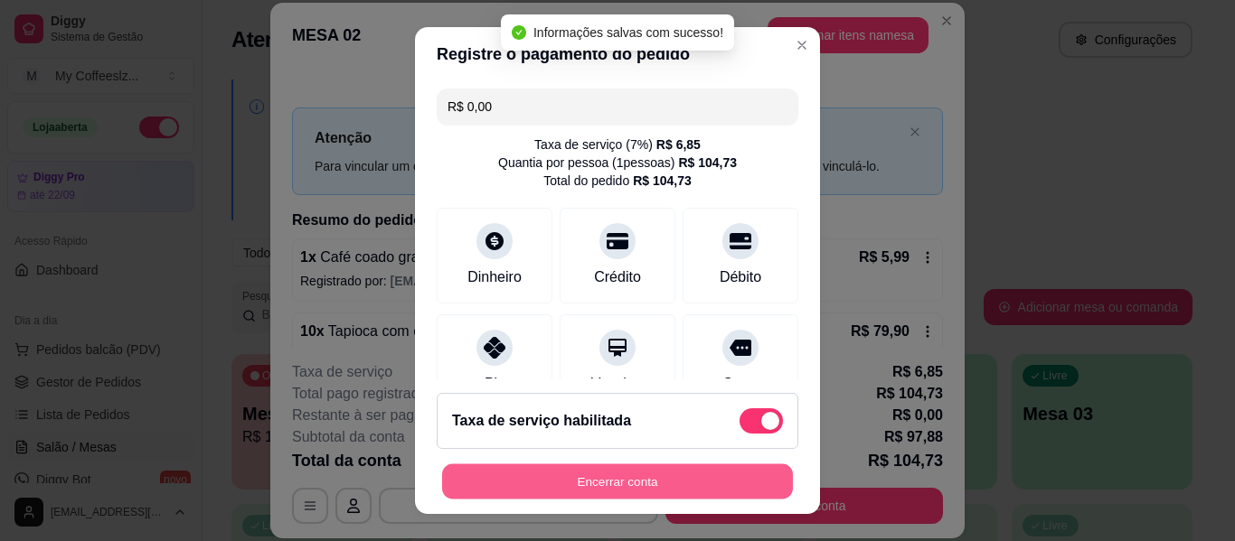
click at [582, 475] on button "Encerrar conta" at bounding box center [617, 482] width 351 height 35
